Goal: Subscribe to service/newsletter

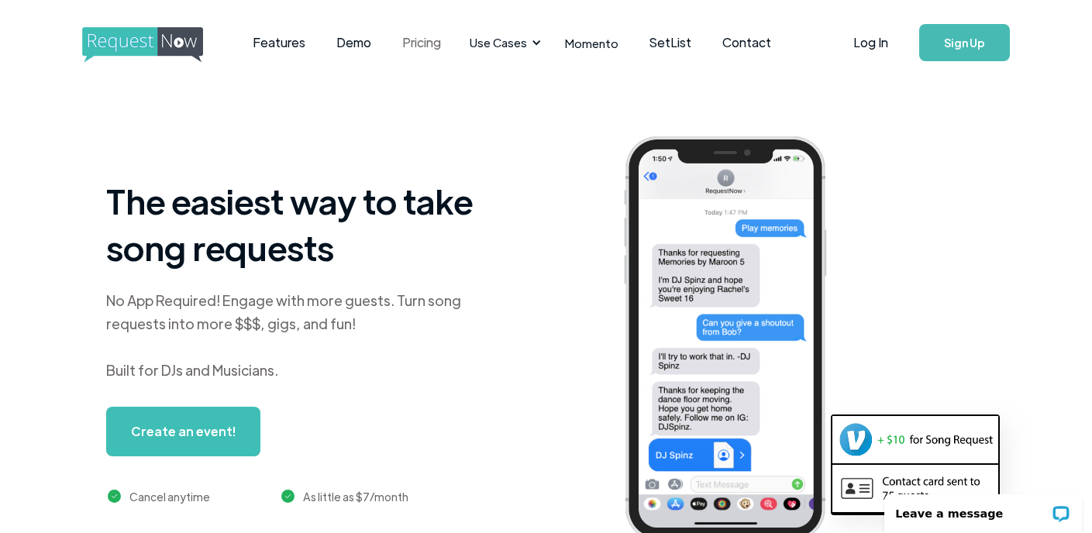
click at [413, 43] on link "Pricing" at bounding box center [422, 43] width 70 height 48
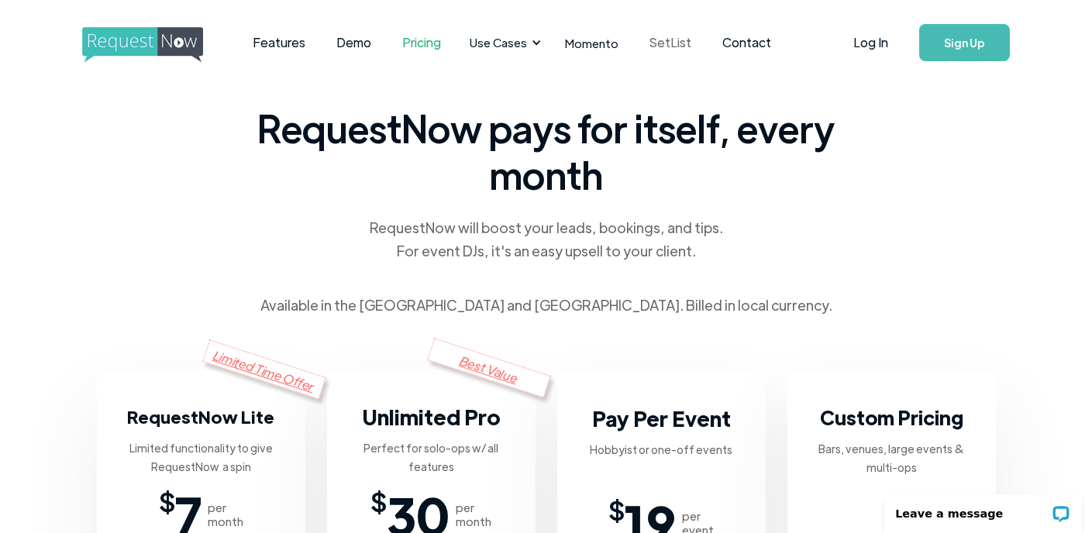
click at [666, 43] on link "SetList" at bounding box center [670, 43] width 73 height 48
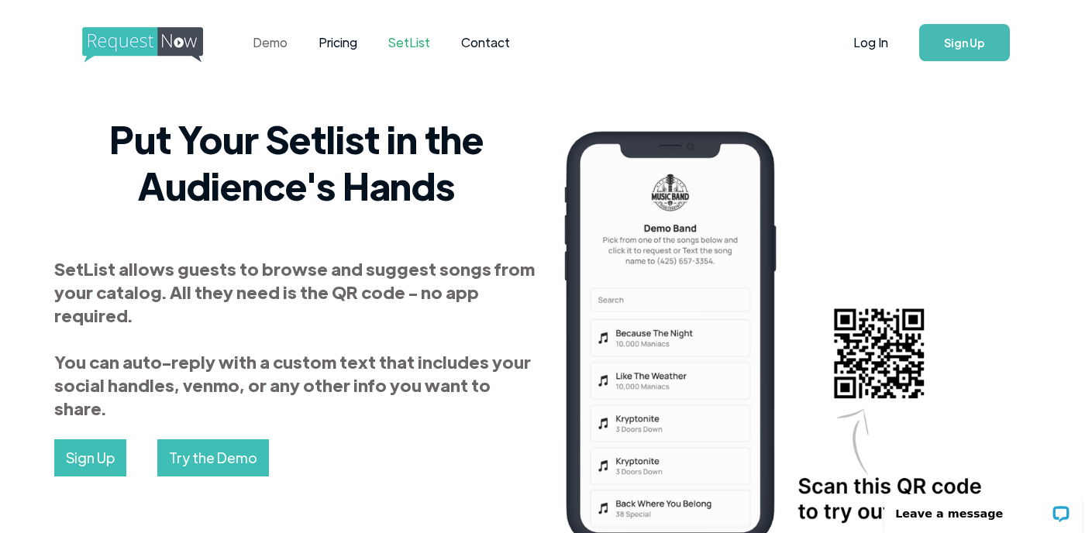
click at [278, 46] on link "Demo" at bounding box center [270, 43] width 66 height 48
click at [494, 40] on link "Contact" at bounding box center [486, 43] width 80 height 48
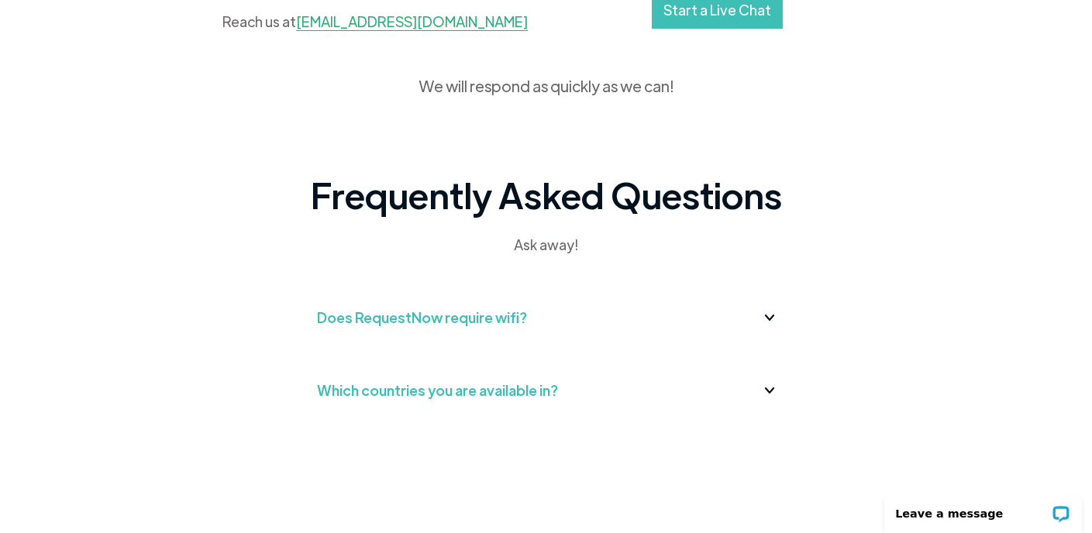
scroll to position [442, 0]
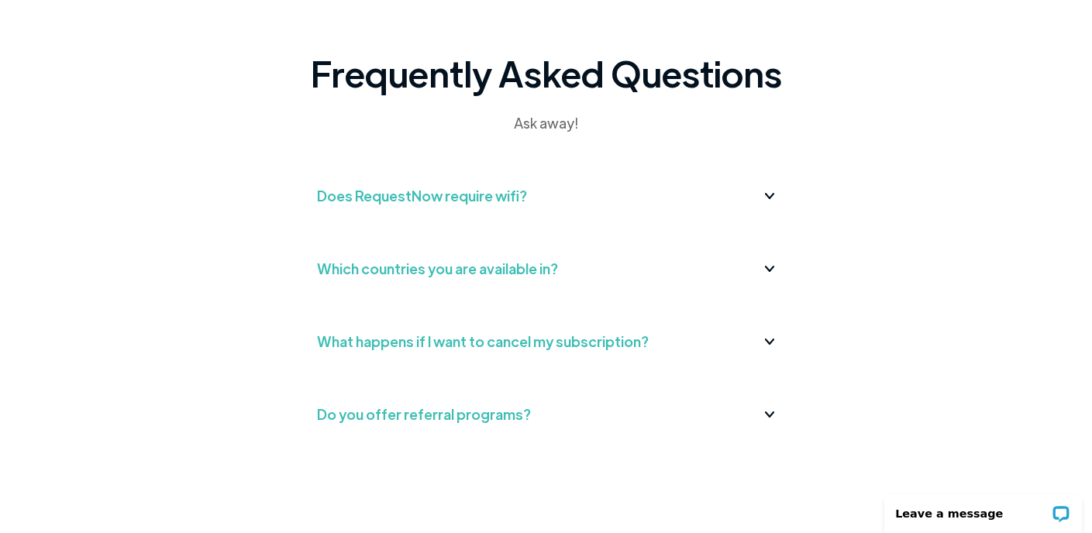
click at [340, 198] on div "Does RequestNow require wifi?" at bounding box center [422, 196] width 210 height 25
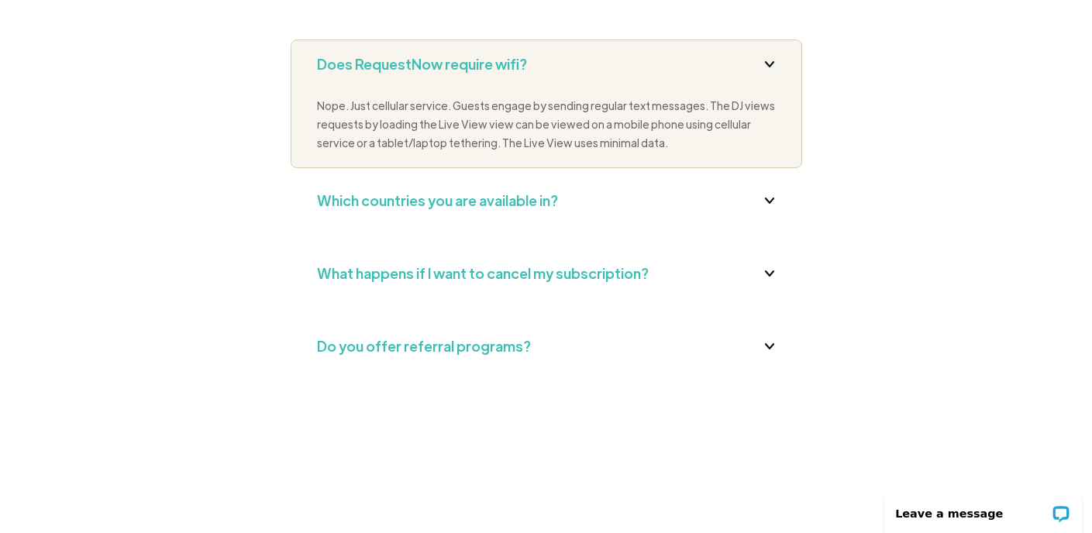
scroll to position [575, 0]
click at [360, 348] on div "Do you offer referral programs?" at bounding box center [424, 344] width 214 height 25
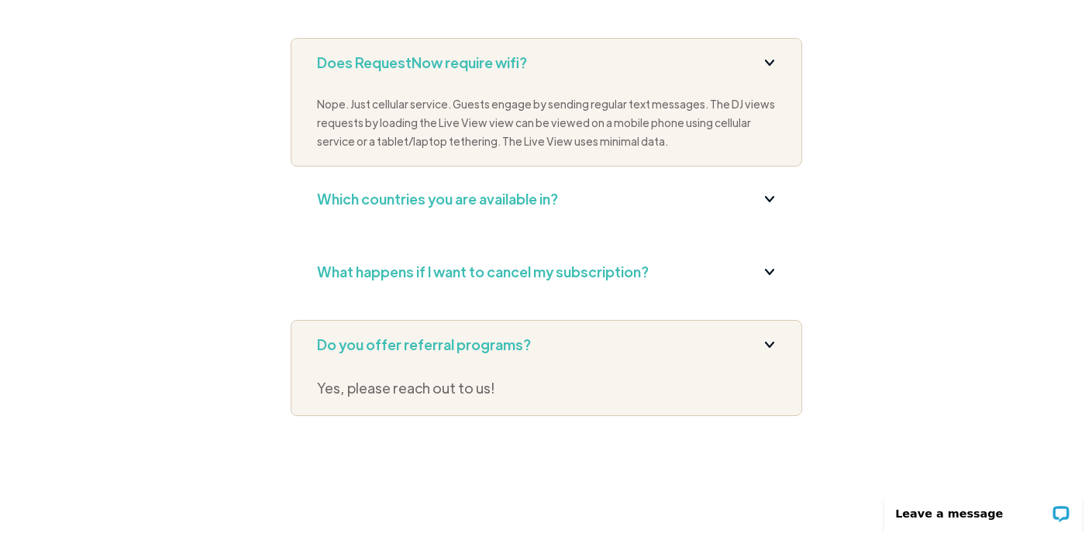
click at [274, 228] on div "Frequently Asked Questions Ask away! Does RequestNow require wifi? Nope. Just c…" at bounding box center [546, 170] width 728 height 647
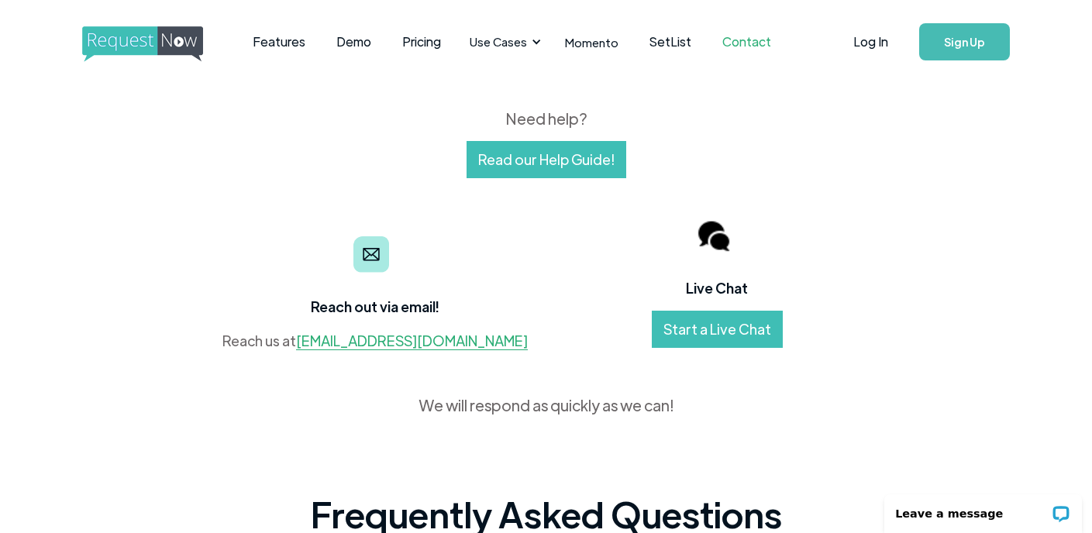
scroll to position [0, 0]
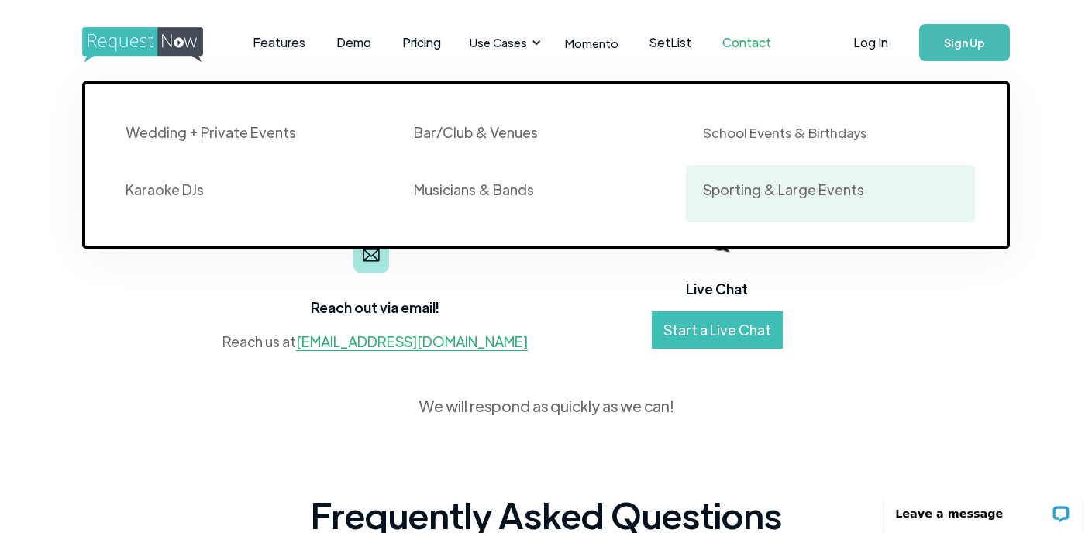
click at [724, 185] on div "Sporting & Large Events" at bounding box center [783, 190] width 161 height 19
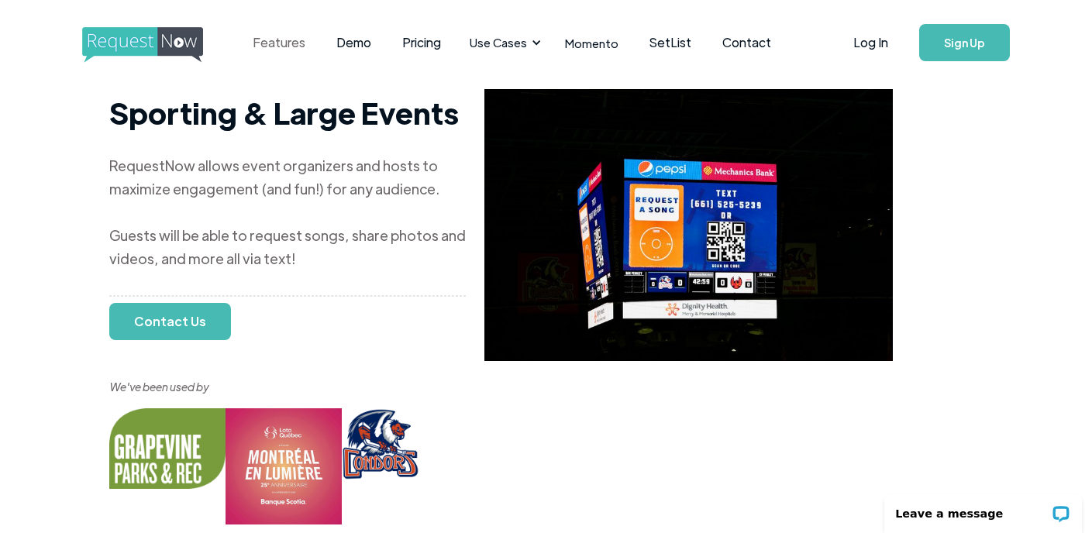
click at [273, 39] on link "Features" at bounding box center [279, 43] width 84 height 48
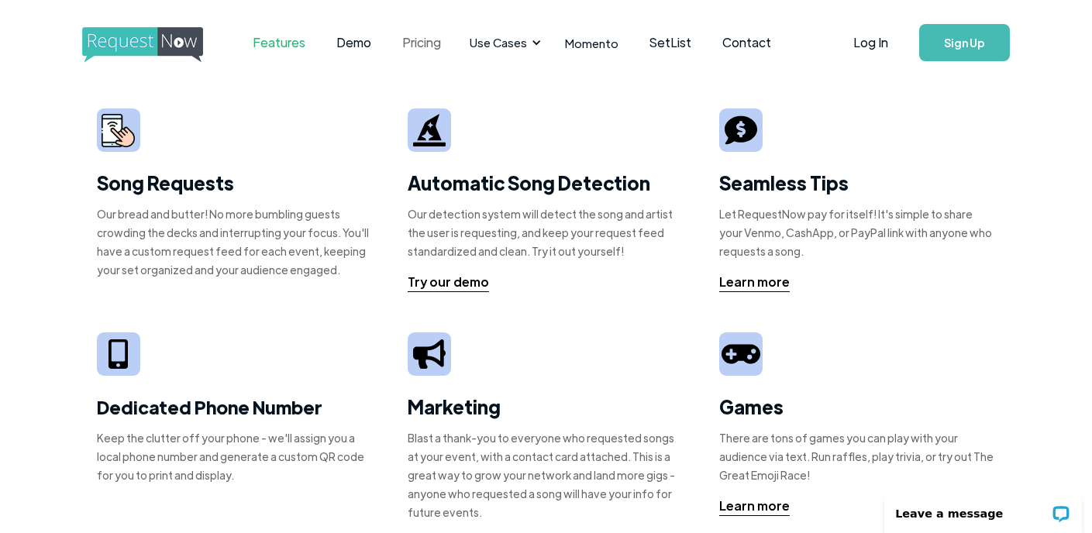
click at [425, 51] on link "Pricing" at bounding box center [422, 43] width 70 height 48
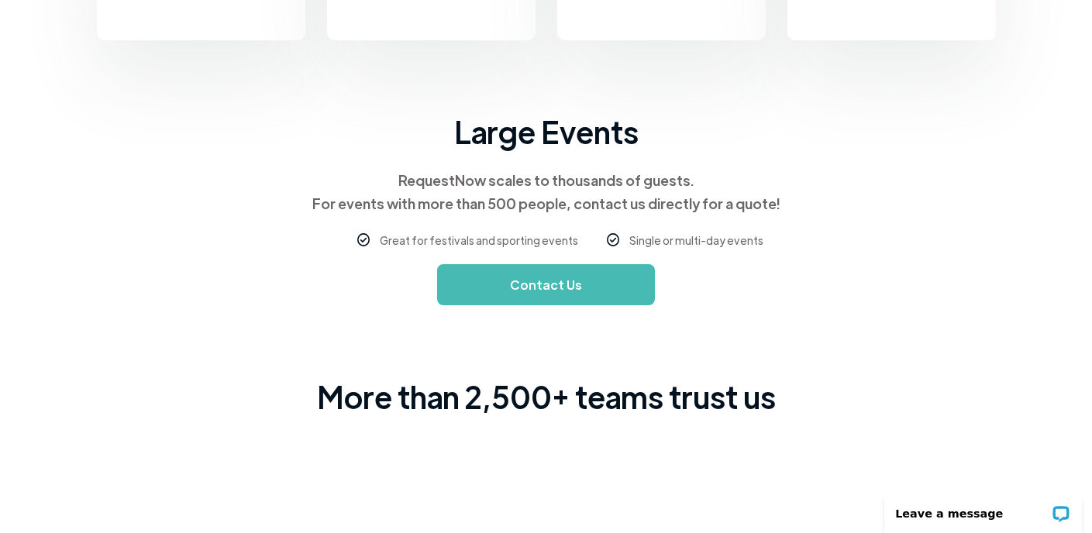
scroll to position [969, 0]
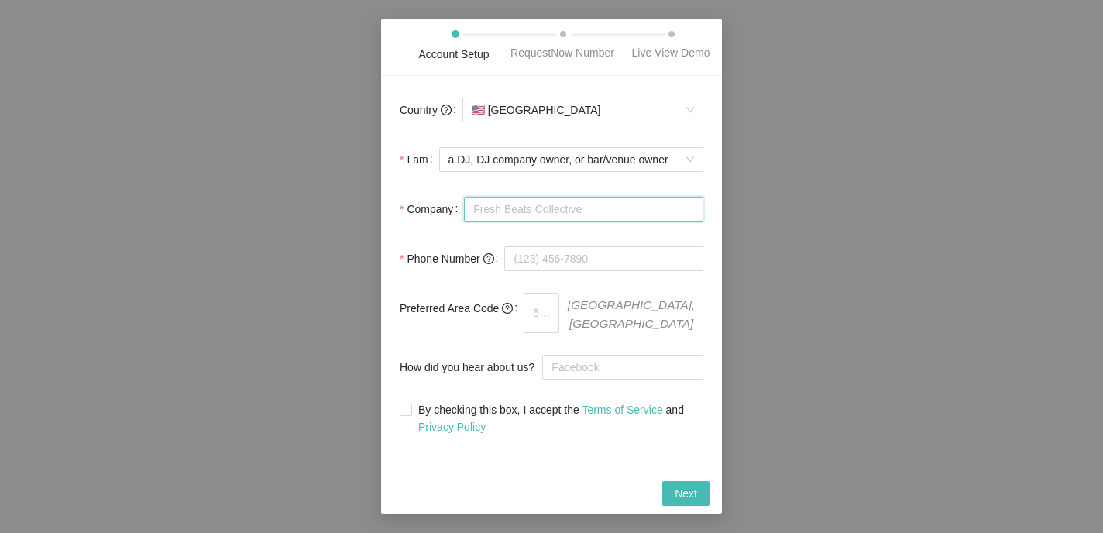
click at [515, 222] on input "Company" at bounding box center [583, 209] width 239 height 25
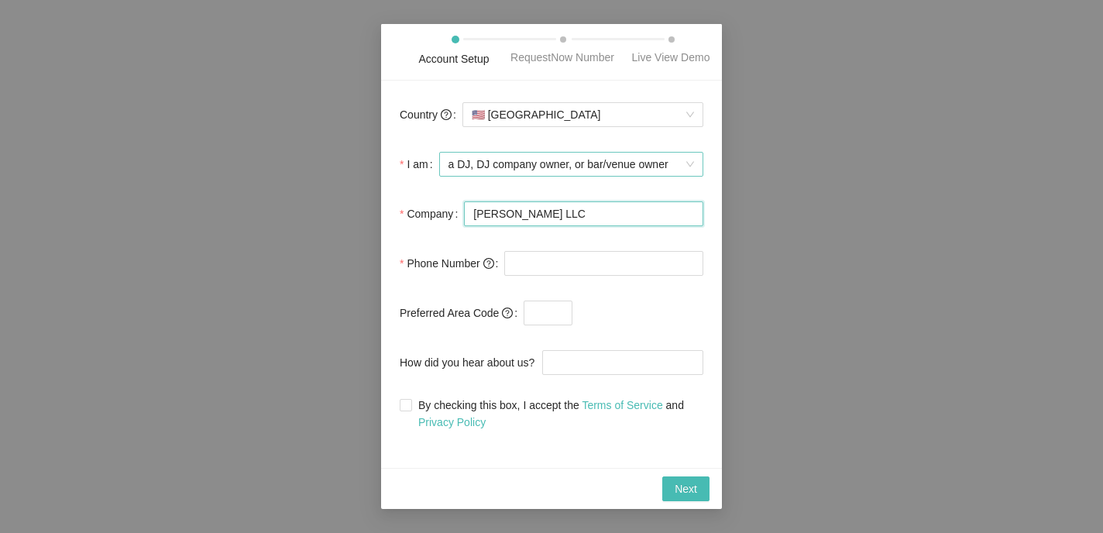
click at [593, 172] on span "a DJ, DJ company owner, or bar/venue owner" at bounding box center [572, 164] width 246 height 23
type input "Petra Kolber LLC"
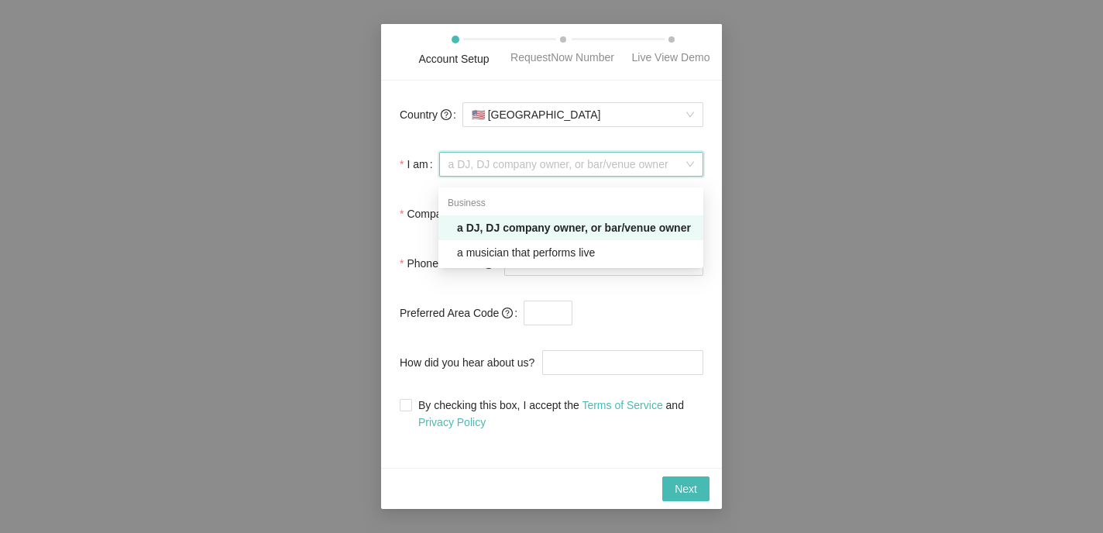
click at [496, 176] on span "a DJ, DJ company owner, or bar/venue owner" at bounding box center [572, 164] width 246 height 23
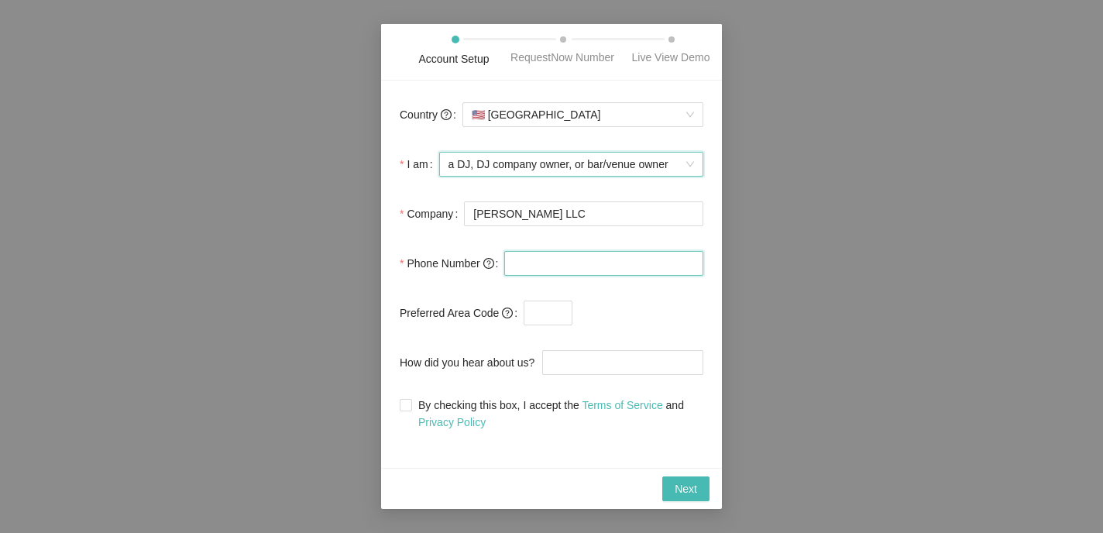
click at [518, 267] on input "tel" at bounding box center [603, 263] width 199 height 25
type input "(310) 600-6266"
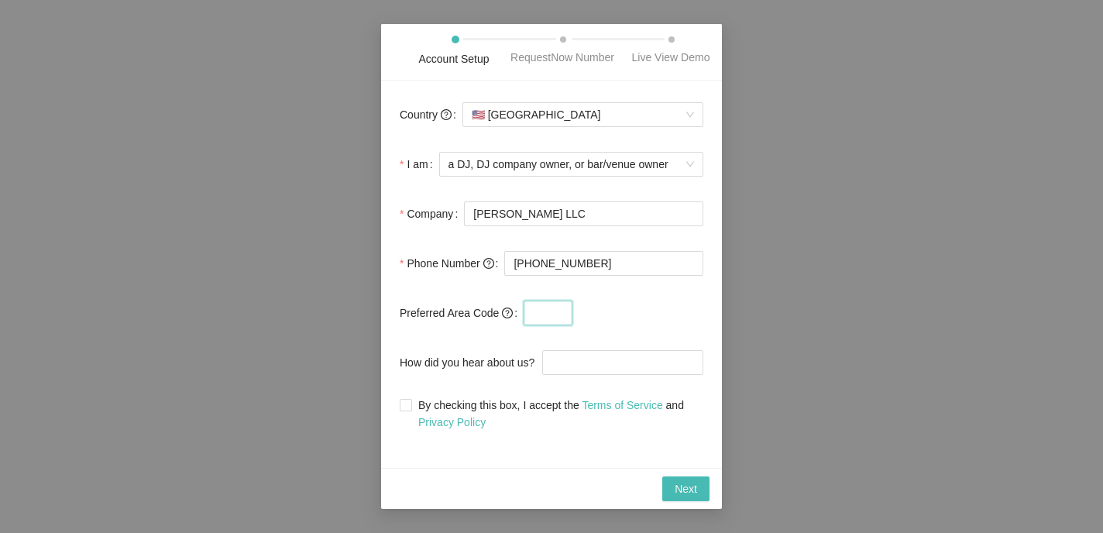
click at [556, 323] on input "text" at bounding box center [548, 313] width 49 height 25
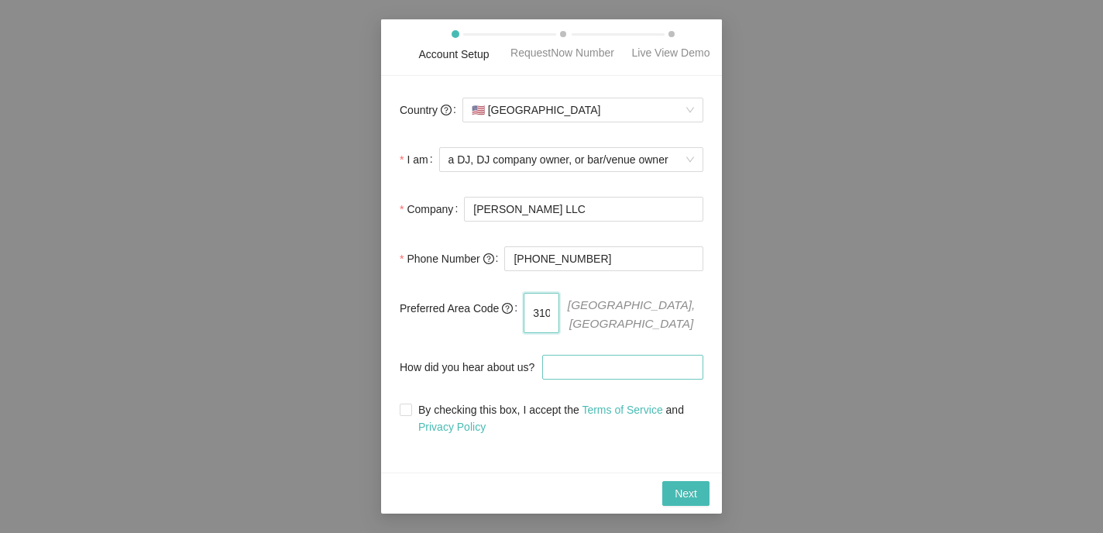
type input "310"
click at [556, 371] on input "How did you hear about us?" at bounding box center [622, 367] width 161 height 25
type input "Crate Hackers"
click at [407, 415] on input "By checking this box, I accept the Terms of Service and Privacy Policy" at bounding box center [405, 409] width 11 height 11
checkbox input "true"
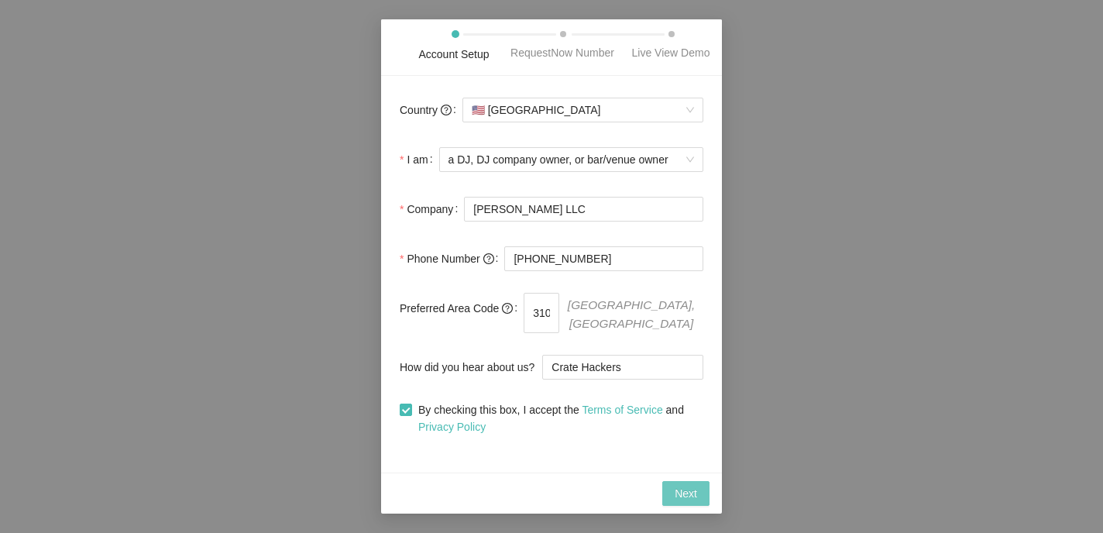
click at [677, 493] on span "Next" at bounding box center [686, 493] width 22 height 17
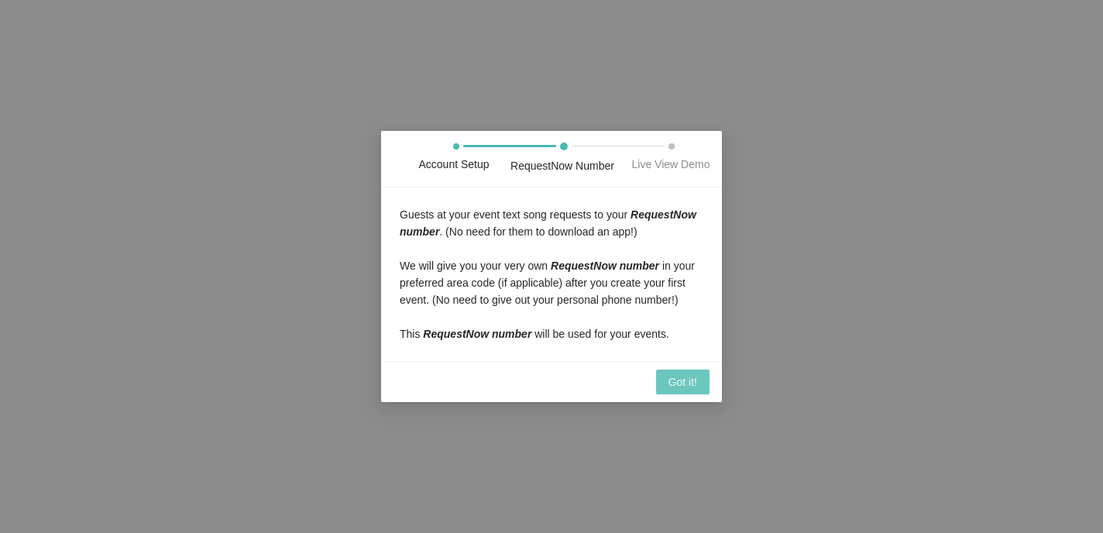
click at [682, 391] on span "Got it!" at bounding box center [683, 382] width 29 height 17
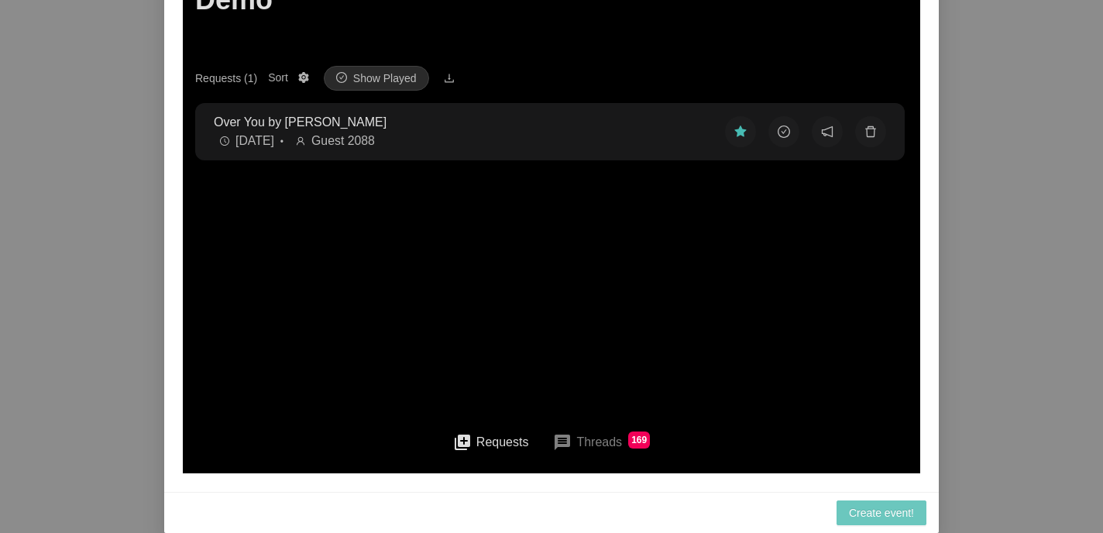
scroll to position [228, 0]
click at [490, 437] on button "queue Requests" at bounding box center [491, 442] width 101 height 35
click at [628, 498] on div "Create event!" at bounding box center [551, 512] width 775 height 41
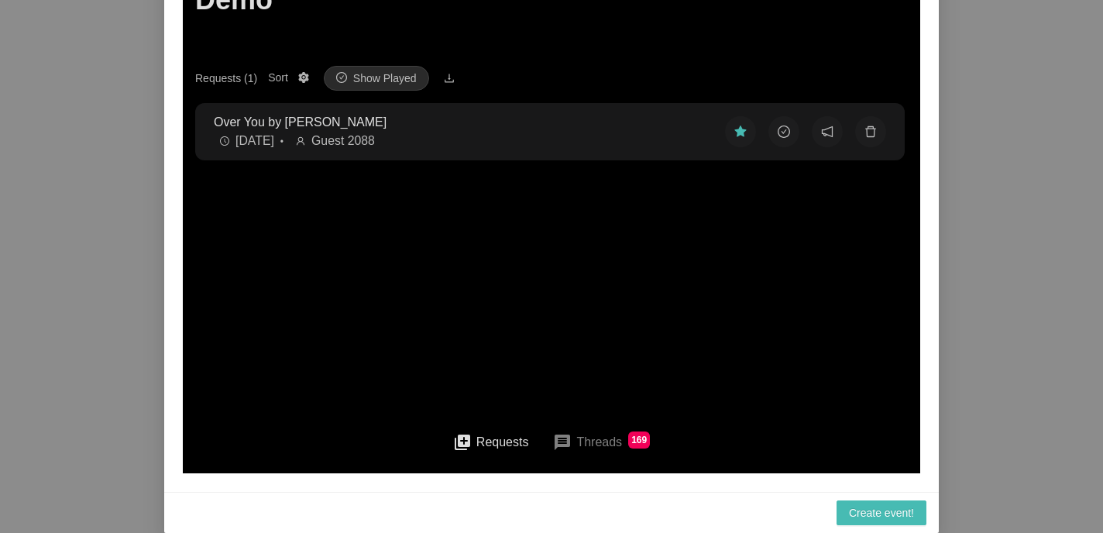
click at [1038, 382] on div "Account Setup RequestNow Number Live View Demo You will see all your guests' so…" at bounding box center [551, 266] width 1103 height 533
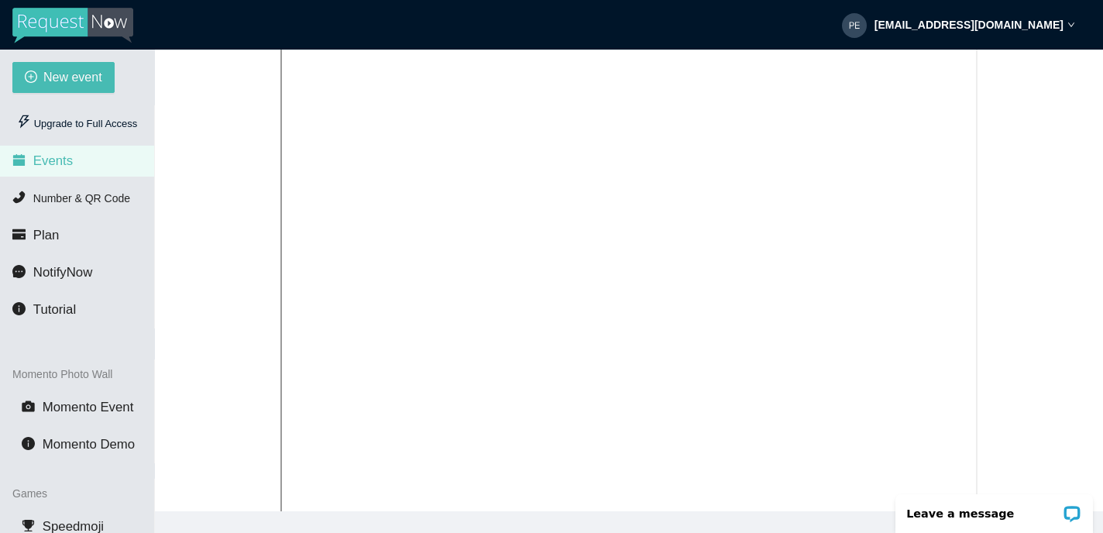
scroll to position [406, 0]
click at [53, 230] on span "Plan" at bounding box center [46, 235] width 26 height 15
